Goal: Task Accomplishment & Management: Use online tool/utility

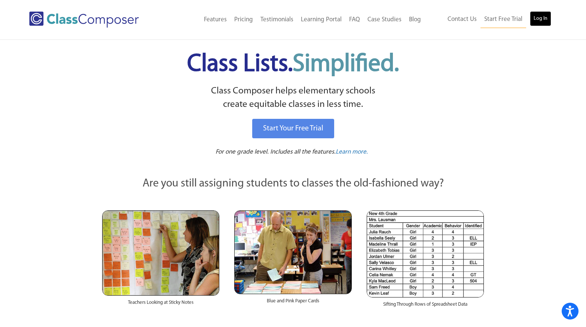
click at [545, 14] on link "Log In" at bounding box center [539, 18] width 21 height 15
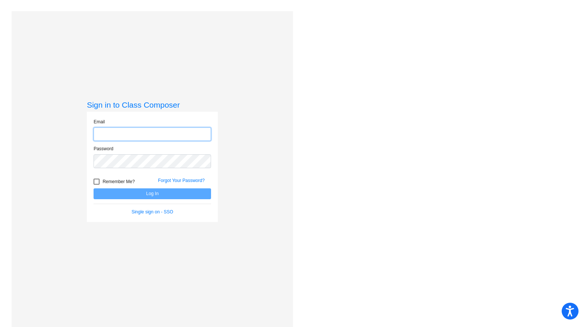
type input "[EMAIL_ADDRESS][DOMAIN_NAME]"
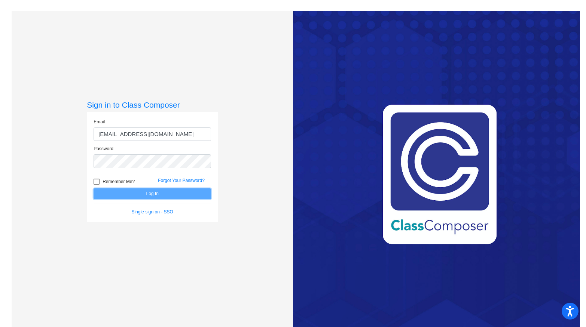
click at [186, 188] on button "Log In" at bounding box center [151, 193] width 117 height 11
click at [187, 194] on button "Log In" at bounding box center [151, 193] width 117 height 11
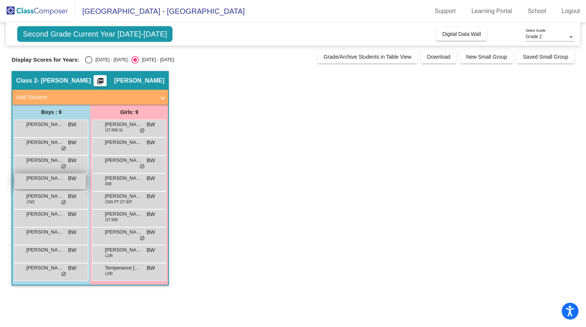
click at [33, 184] on div "[PERSON_NAME] BW lock do_not_disturb_alt" at bounding box center [50, 181] width 71 height 15
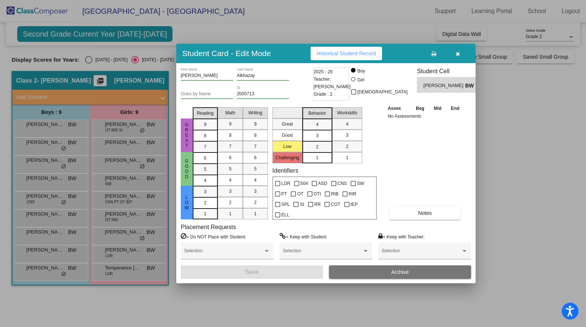
click at [417, 219] on div "[PERSON_NAME] First Name [PERSON_NAME] Last Name Goes by Name 2005713 ID 2025 -…" at bounding box center [326, 173] width 290 height 211
click at [415, 210] on button "Notes" at bounding box center [424, 212] width 71 height 13
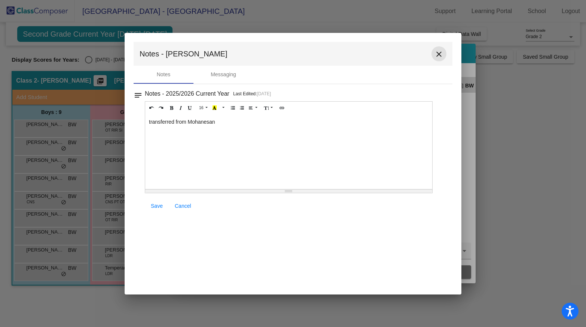
click at [440, 59] on button "close" at bounding box center [438, 53] width 15 height 15
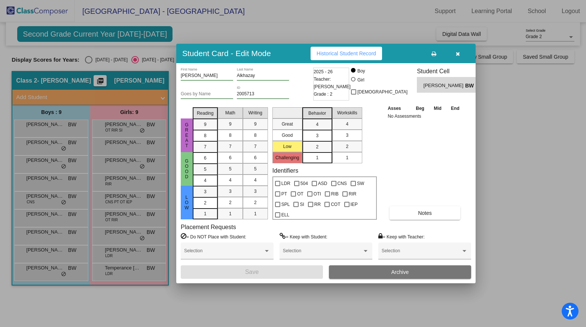
click at [452, 58] on button "button" at bounding box center [457, 53] width 24 height 13
